Goal: Task Accomplishment & Management: Use online tool/utility

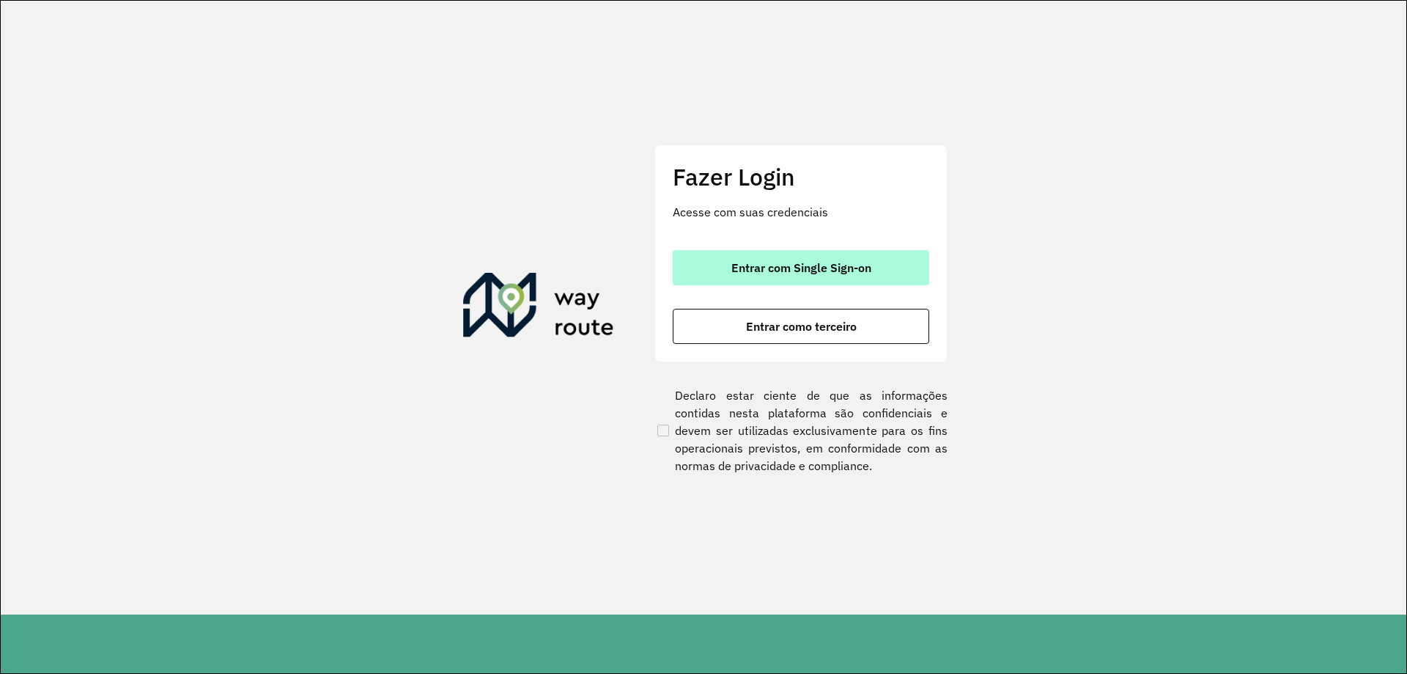
click at [768, 267] on span "Entrar com Single Sign-on" at bounding box center [802, 268] width 140 height 12
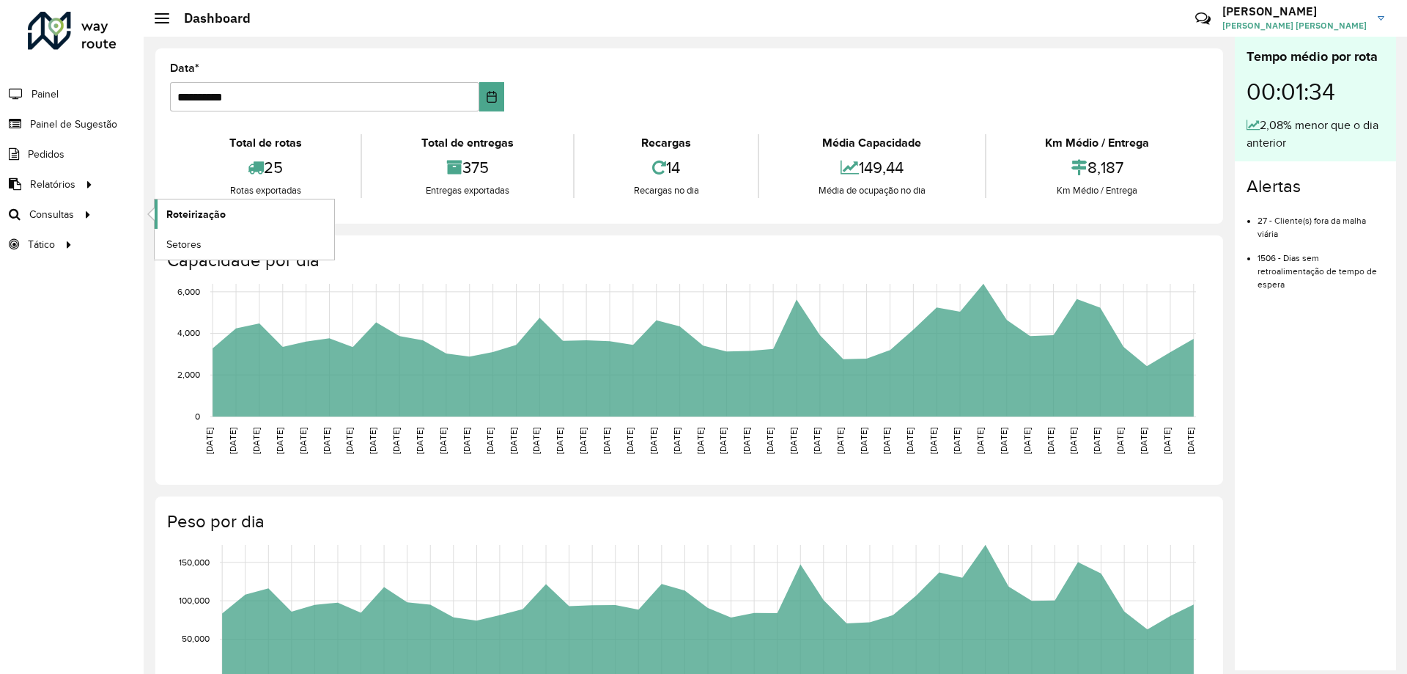
click at [236, 221] on link "Roteirização" at bounding box center [245, 213] width 180 height 29
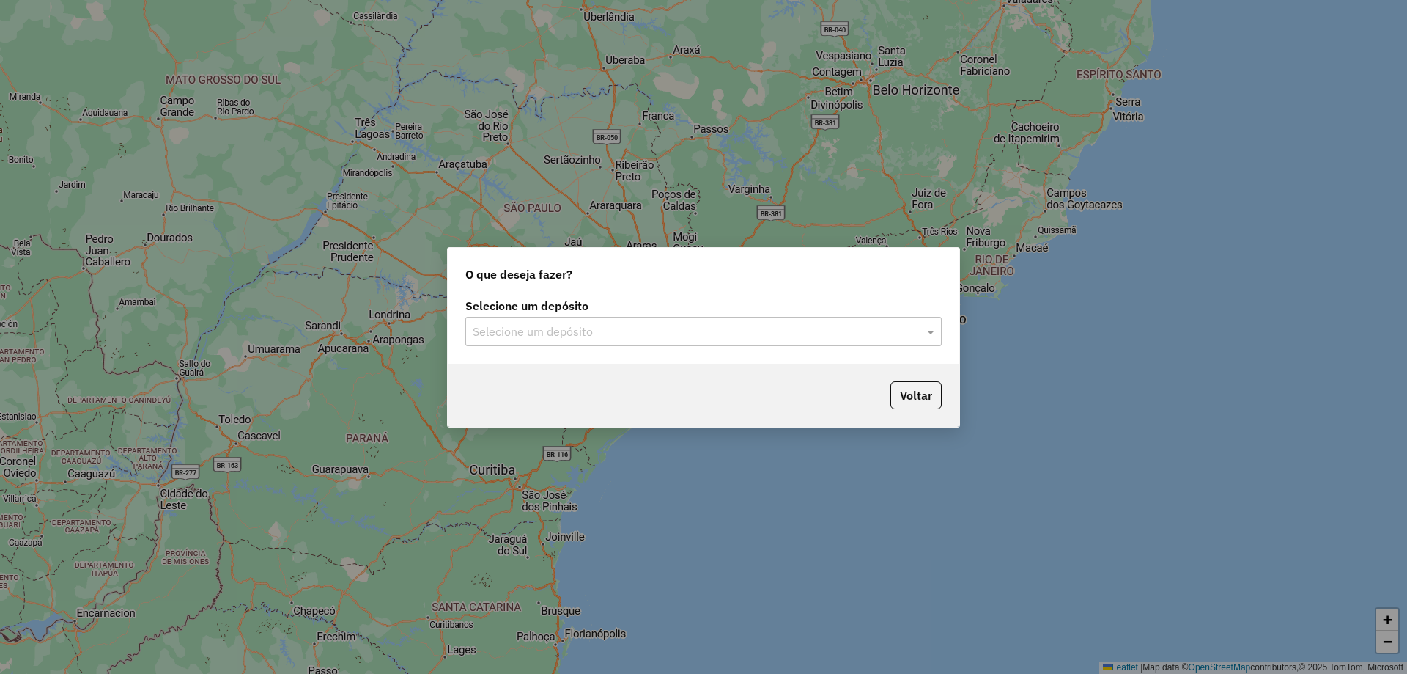
click at [537, 329] on input "text" at bounding box center [689, 332] width 432 height 18
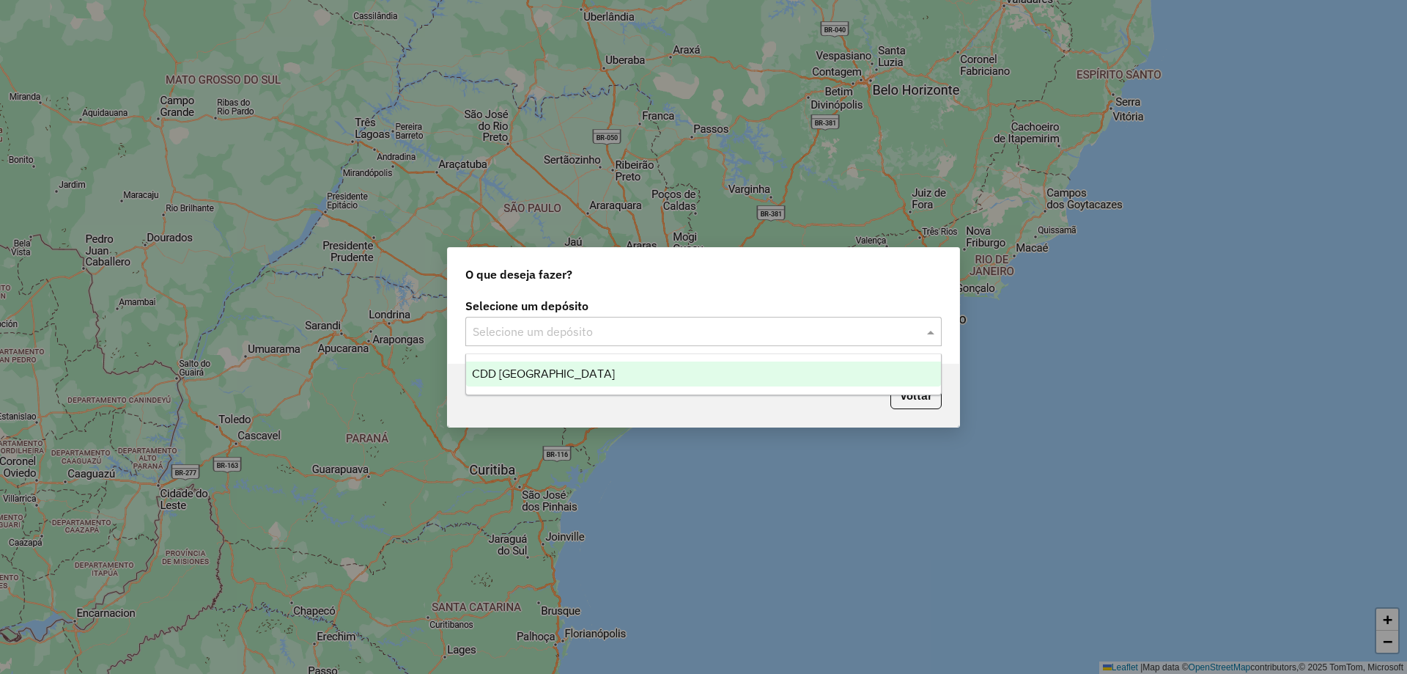
click at [528, 372] on span "CDD [GEOGRAPHIC_DATA]" at bounding box center [543, 373] width 143 height 12
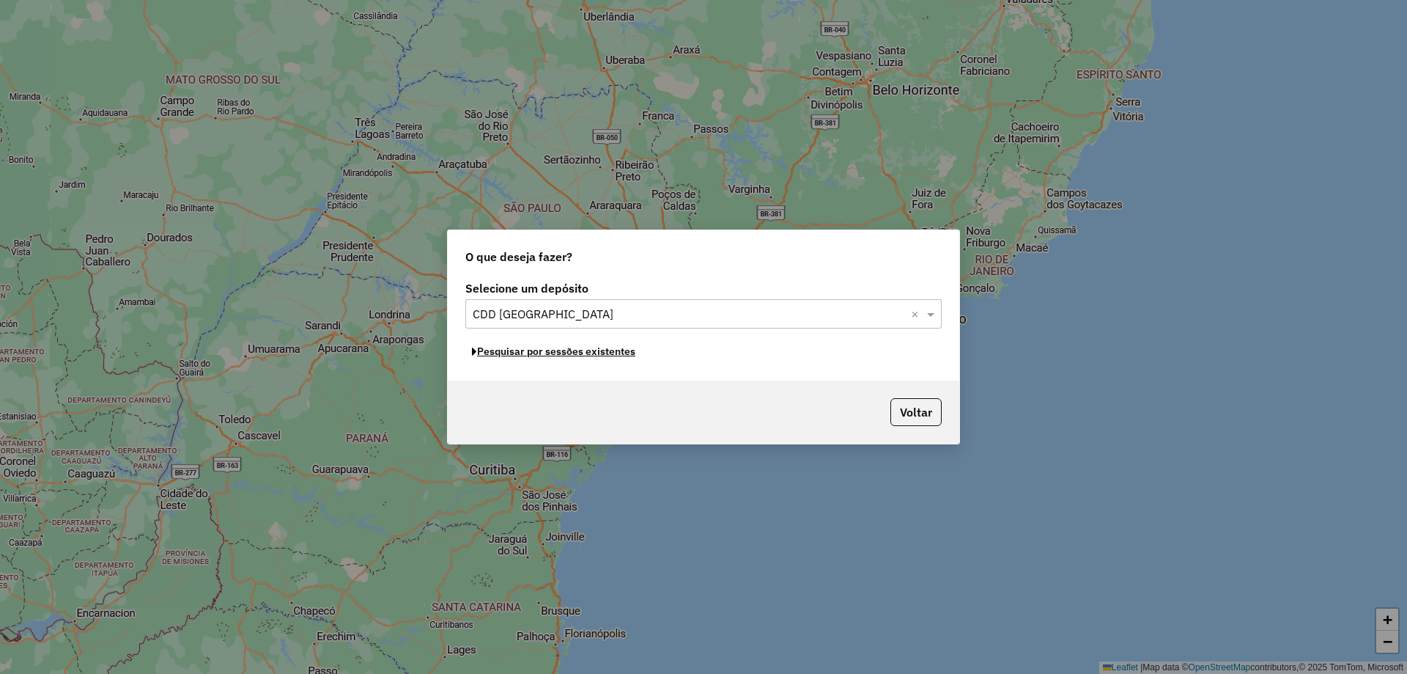
click at [605, 355] on button "Pesquisar por sessões existentes" at bounding box center [553, 351] width 177 height 23
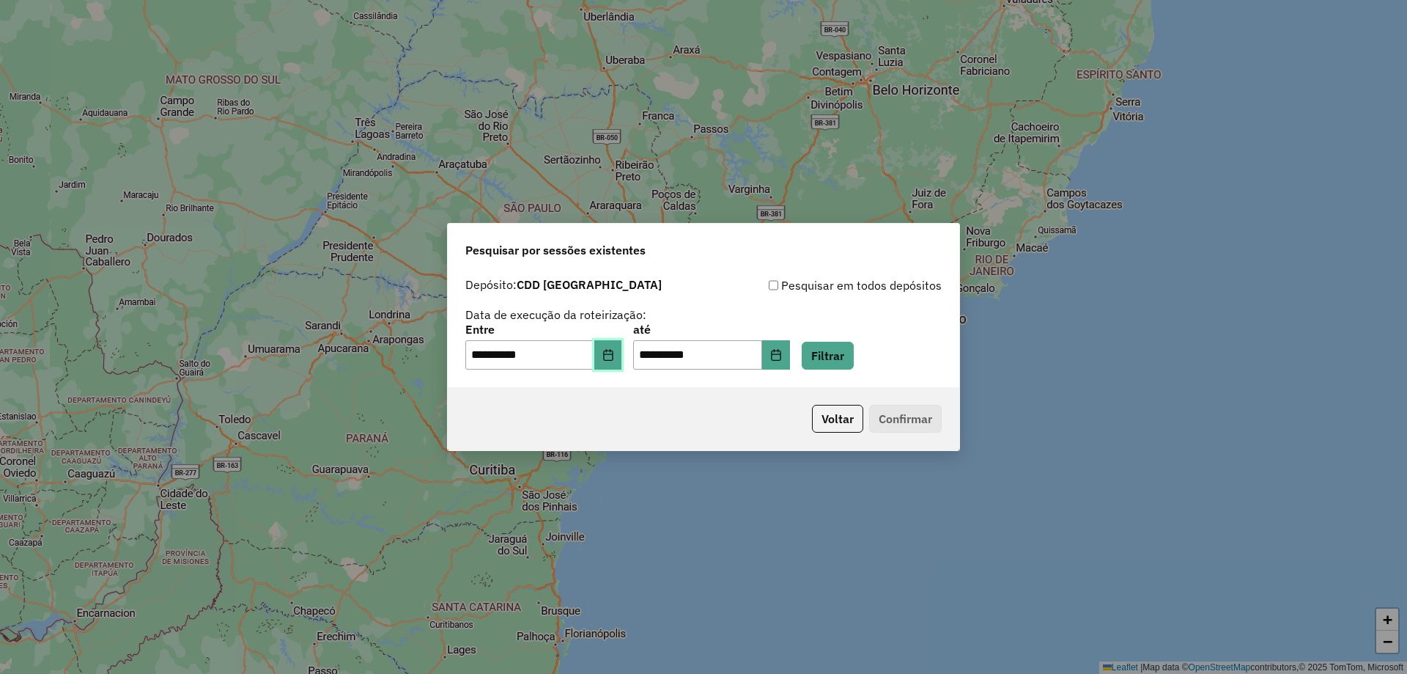
click at [614, 350] on icon "Choose Date" at bounding box center [609, 355] width 12 height 12
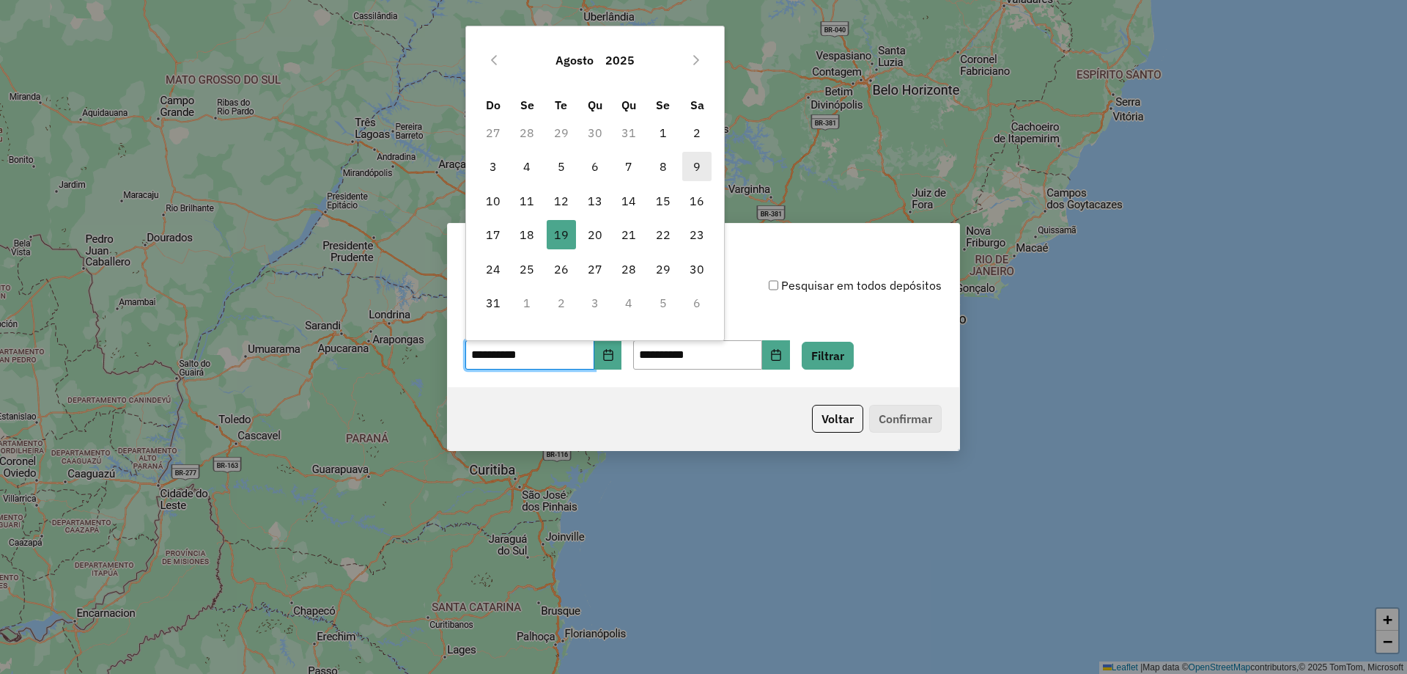
click at [690, 167] on span "9" at bounding box center [696, 166] width 29 height 29
type input "**********"
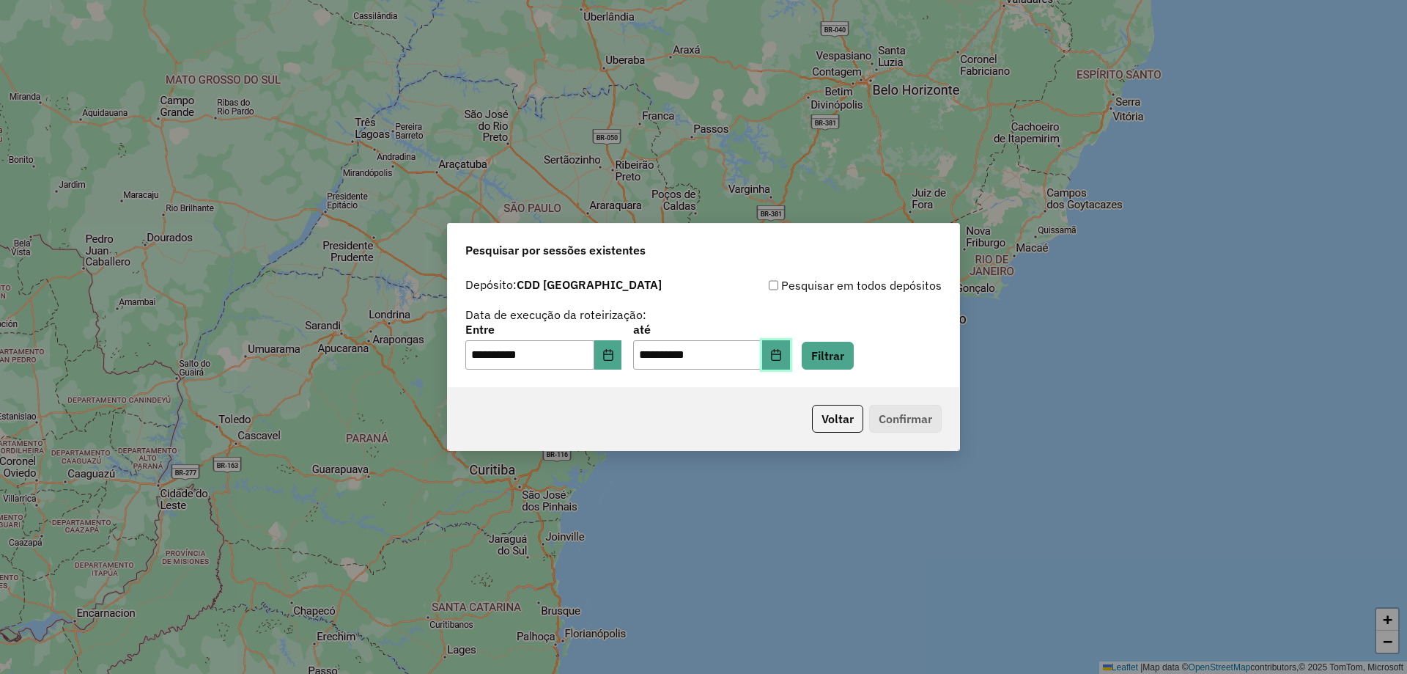
click at [790, 365] on button "Choose Date" at bounding box center [776, 354] width 28 height 29
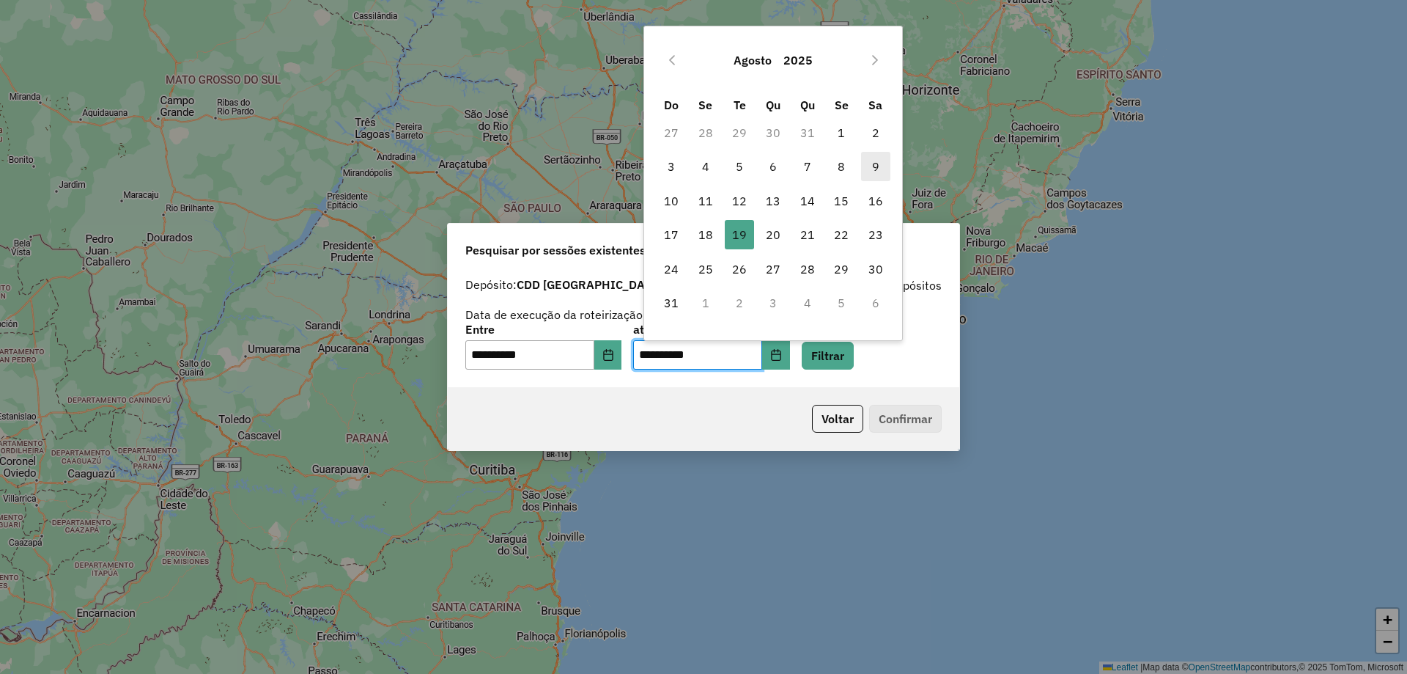
click at [878, 166] on span "9" at bounding box center [875, 166] width 29 height 29
type input "**********"
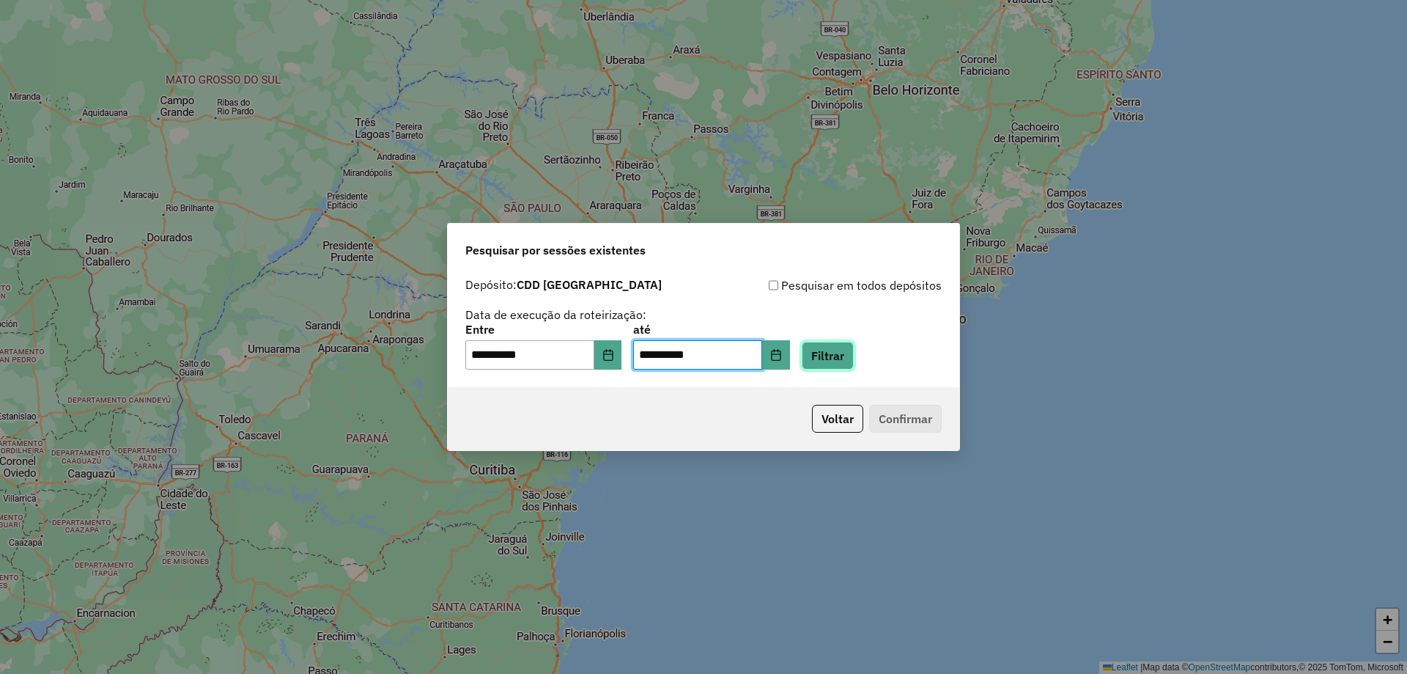
click at [854, 356] on button "Filtrar" at bounding box center [828, 356] width 52 height 28
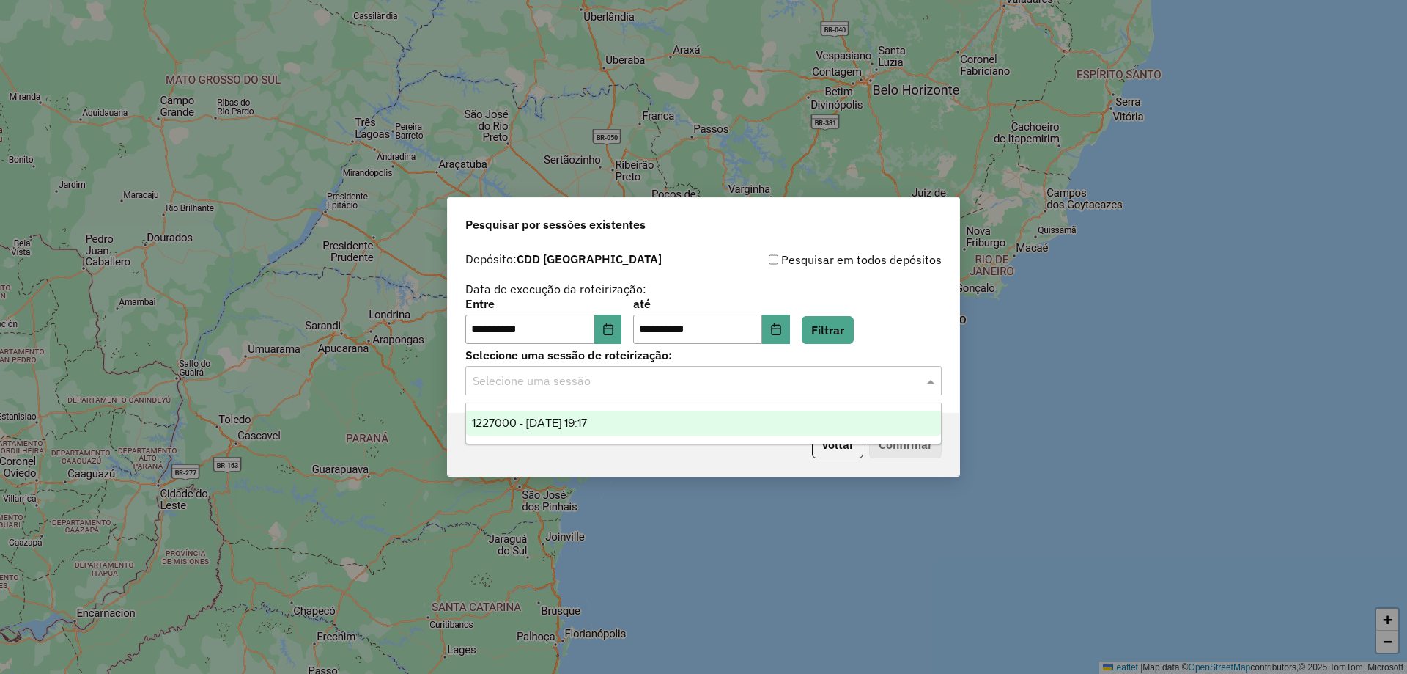
click at [670, 380] on input "text" at bounding box center [689, 381] width 432 height 18
click at [643, 416] on div "1227000 - [DATE] 19:17" at bounding box center [703, 422] width 475 height 25
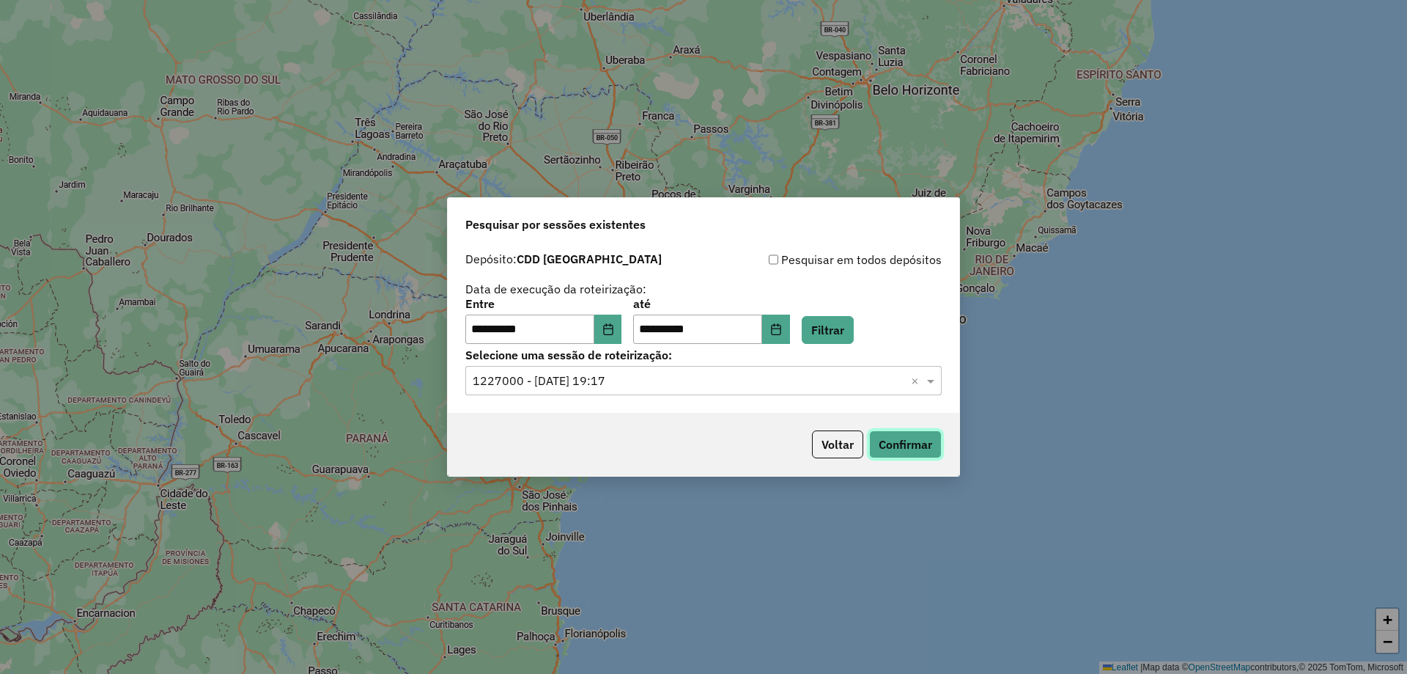
click at [921, 441] on button "Confirmar" at bounding box center [905, 444] width 73 height 28
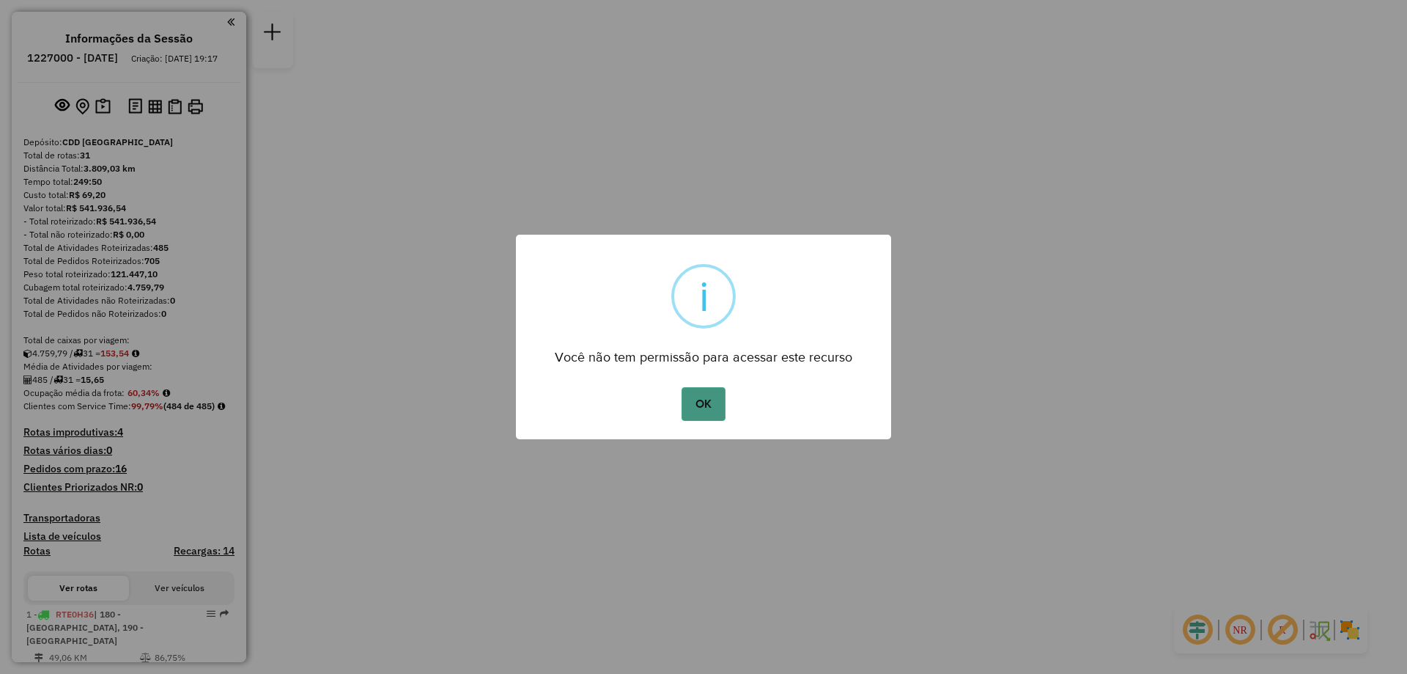
click at [696, 407] on button "OK" at bounding box center [703, 404] width 43 height 34
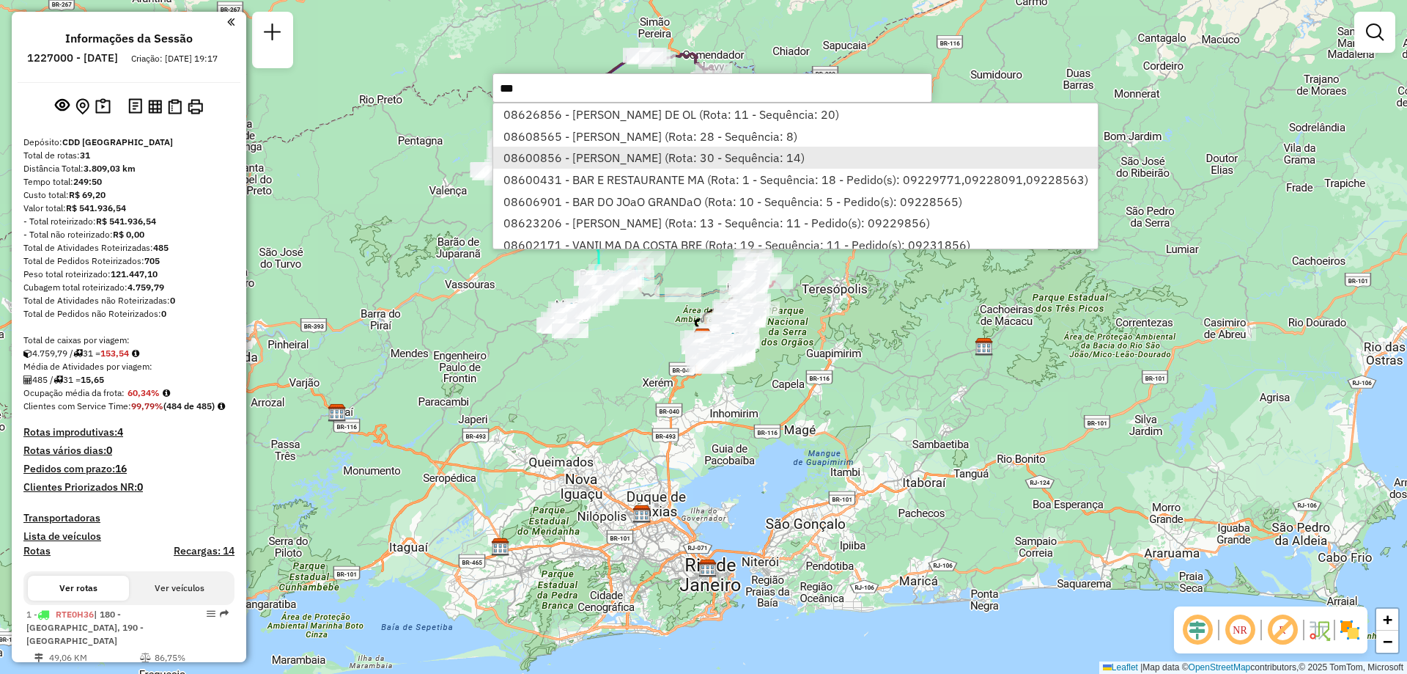
type input "***"
click at [581, 152] on li "08600856 - PAULO ROBERTO DE MEL (Rota: 30 - Sequência: 14)" at bounding box center [795, 158] width 605 height 22
select select "**********"
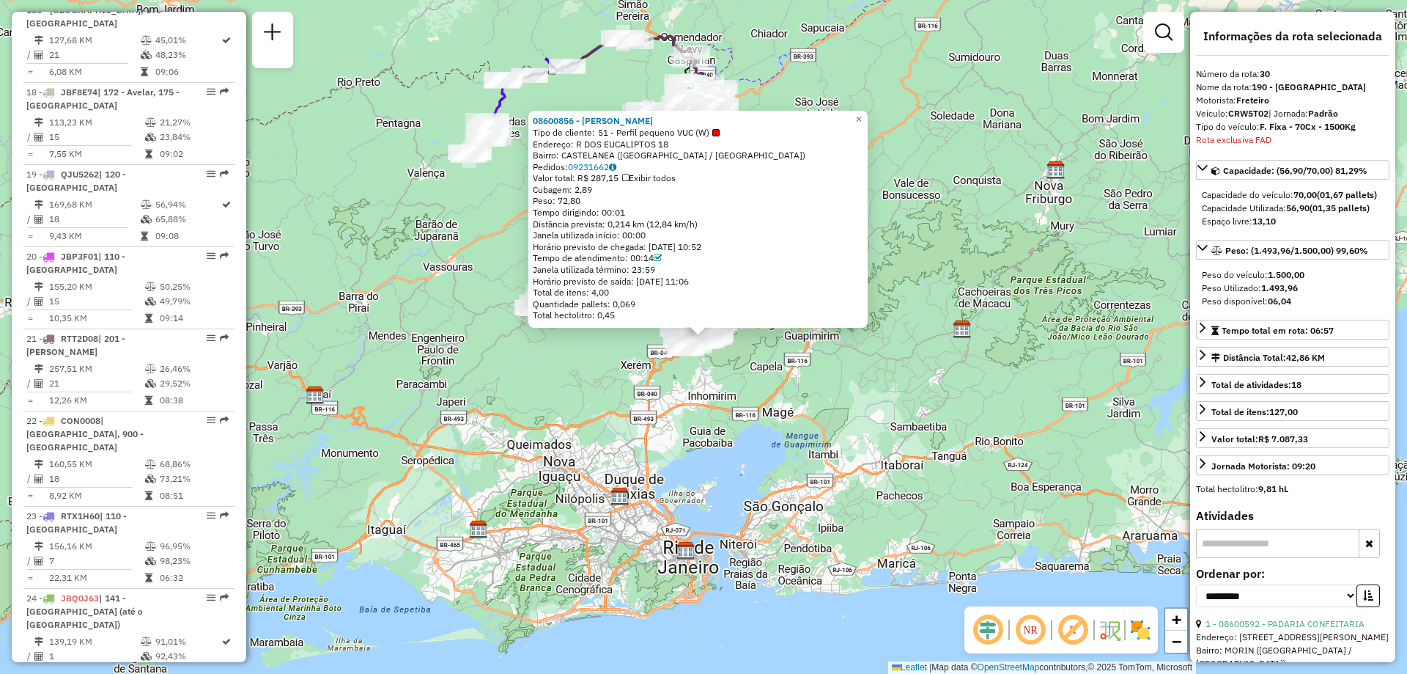
scroll to position [2447, 0]
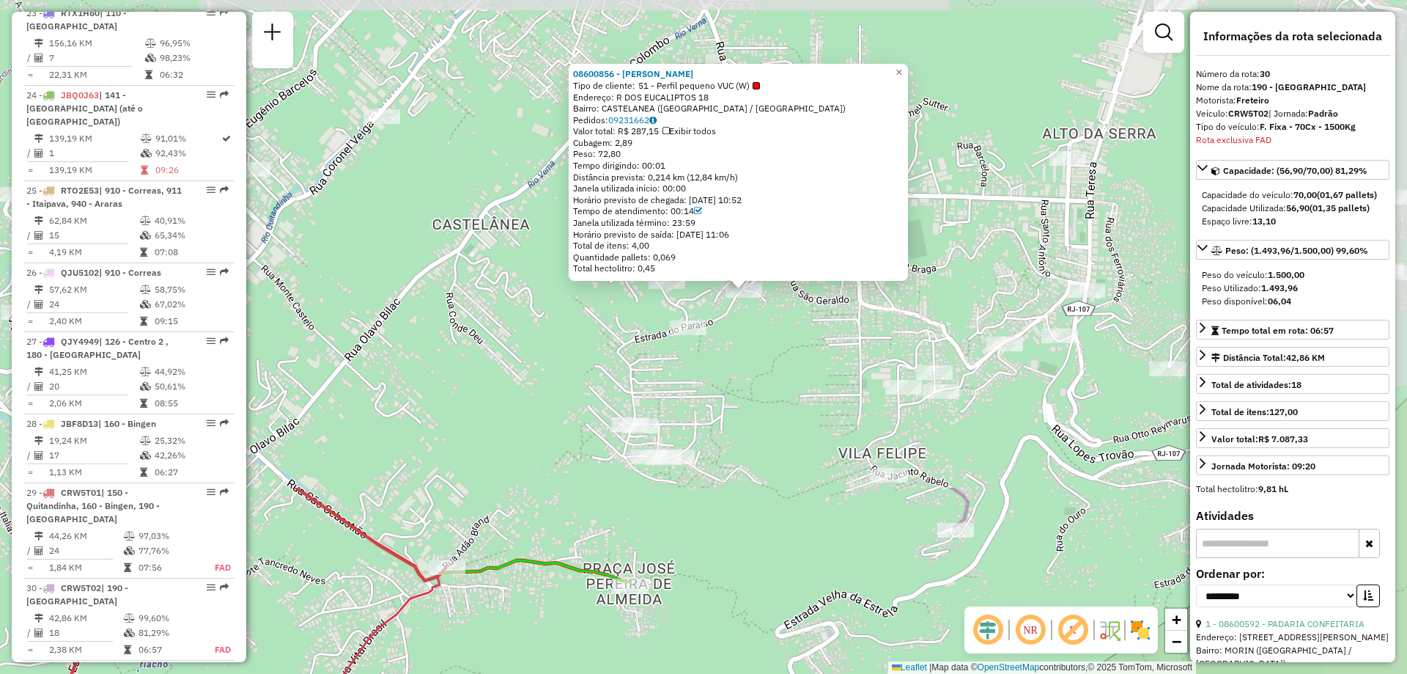
drag, startPoint x: 970, startPoint y: 147, endPoint x: 626, endPoint y: 702, distance: 652.7
click at [626, 673] on html "Aguarde... Pop-up bloqueado! Seu navegador bloqueou automáticamente a abertura …" at bounding box center [703, 337] width 1407 height 674
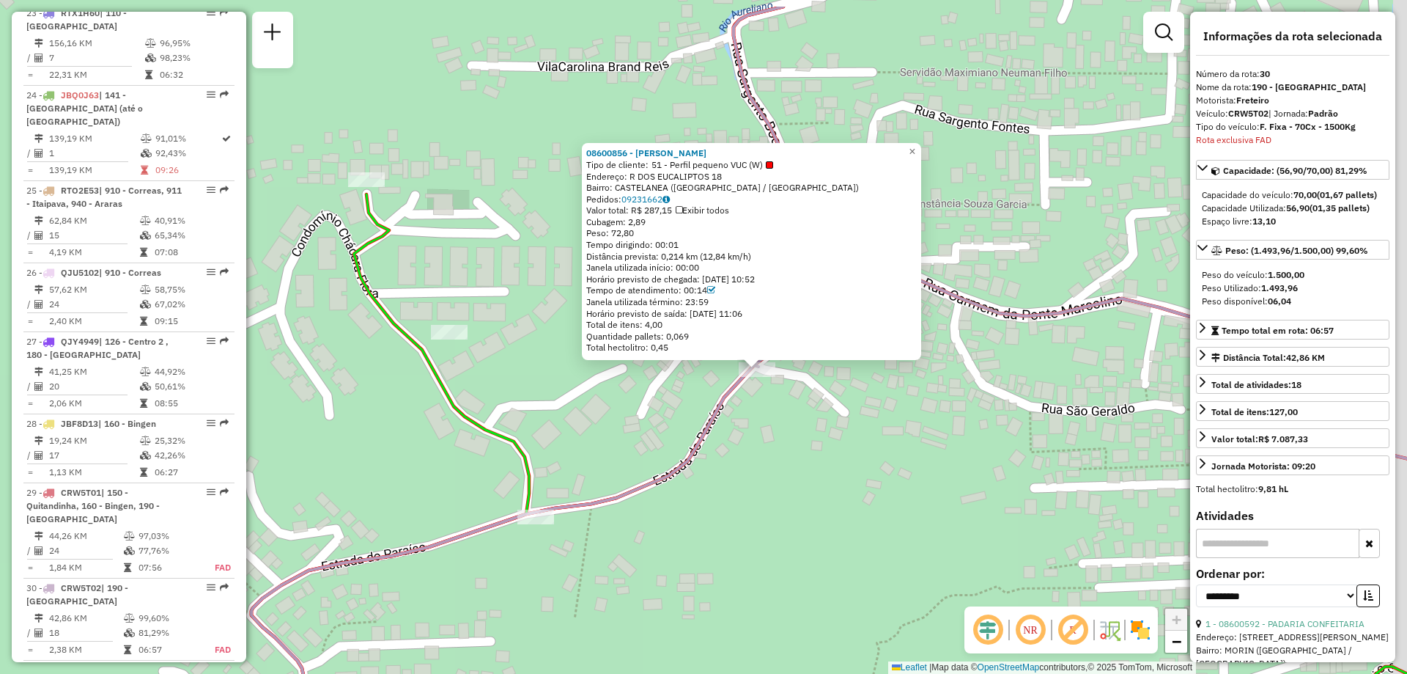
drag, startPoint x: 920, startPoint y: 380, endPoint x: 803, endPoint y: 454, distance: 138.1
click at [803, 454] on div "08600856 - PAULO ROBERTO DE MEL Tipo de cliente: 51 - Perfil pequeno VUC (W) En…" at bounding box center [703, 337] width 1407 height 674
